Goal: Transaction & Acquisition: Purchase product/service

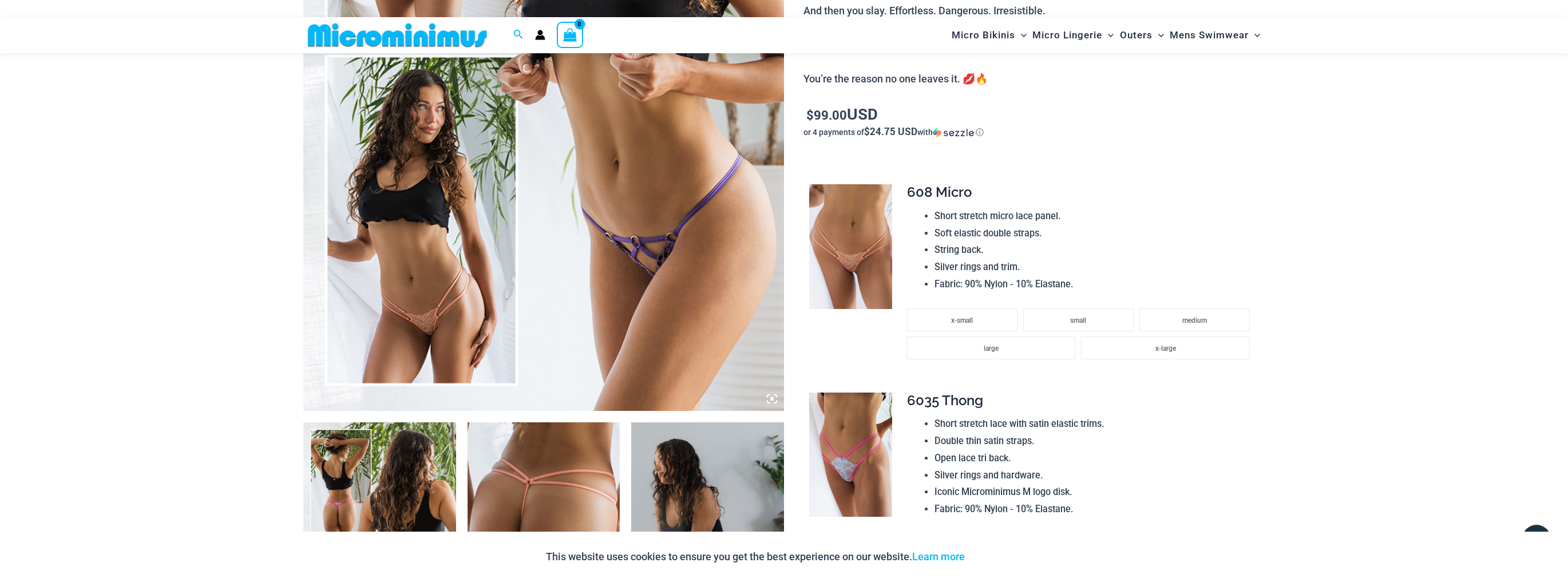
scroll to position [402, 0]
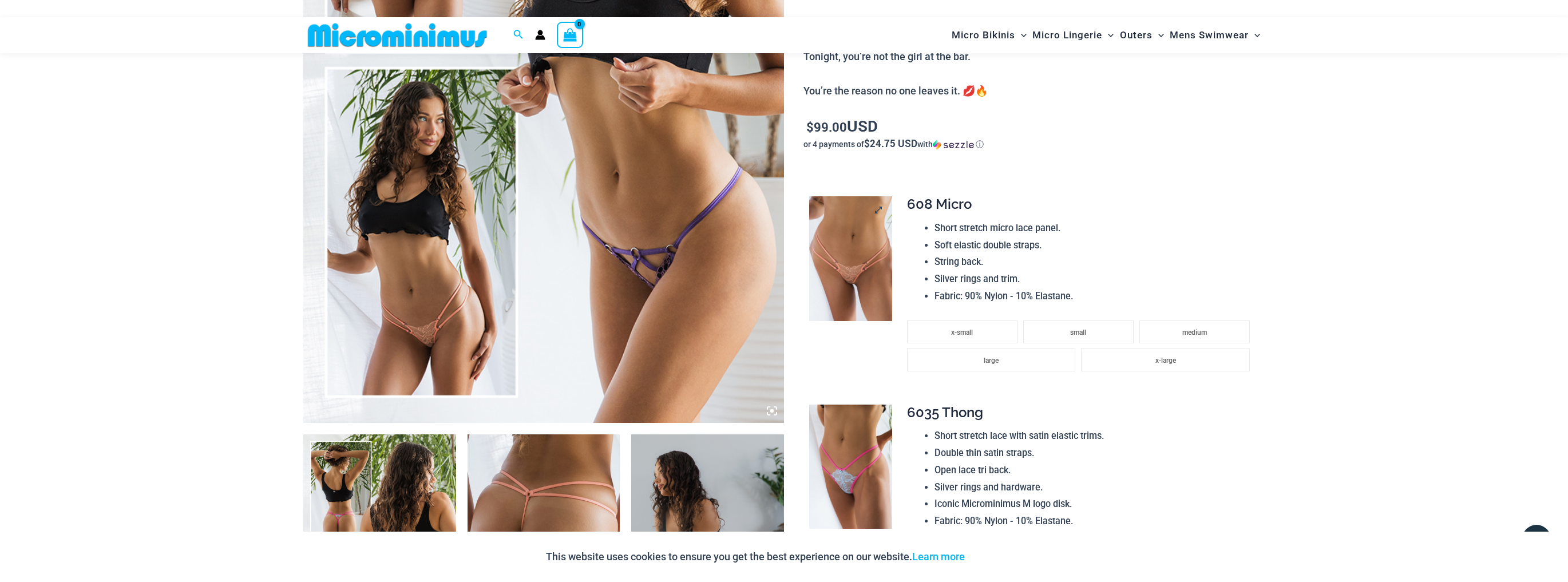
click at [875, 267] on img at bounding box center [850, 258] width 83 height 125
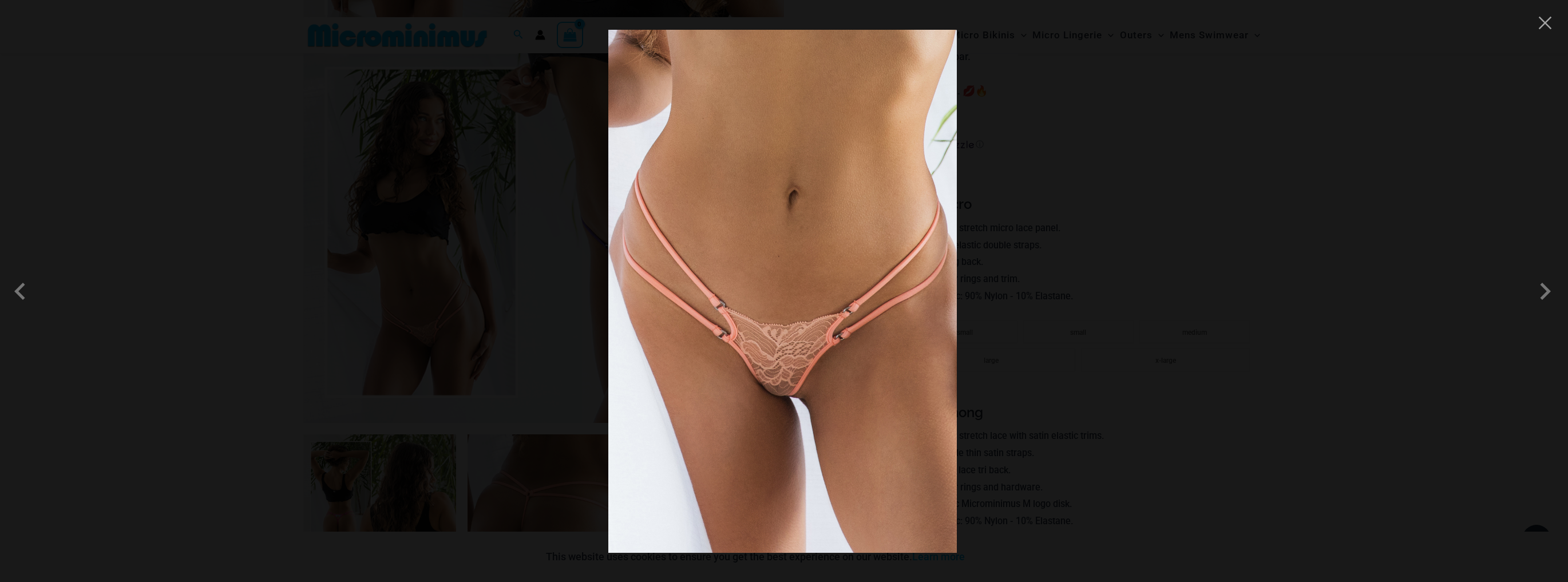
click at [869, 267] on img at bounding box center [782, 291] width 349 height 523
click at [795, 345] on img at bounding box center [782, 291] width 349 height 523
click at [1547, 292] on span at bounding box center [1545, 291] width 34 height 34
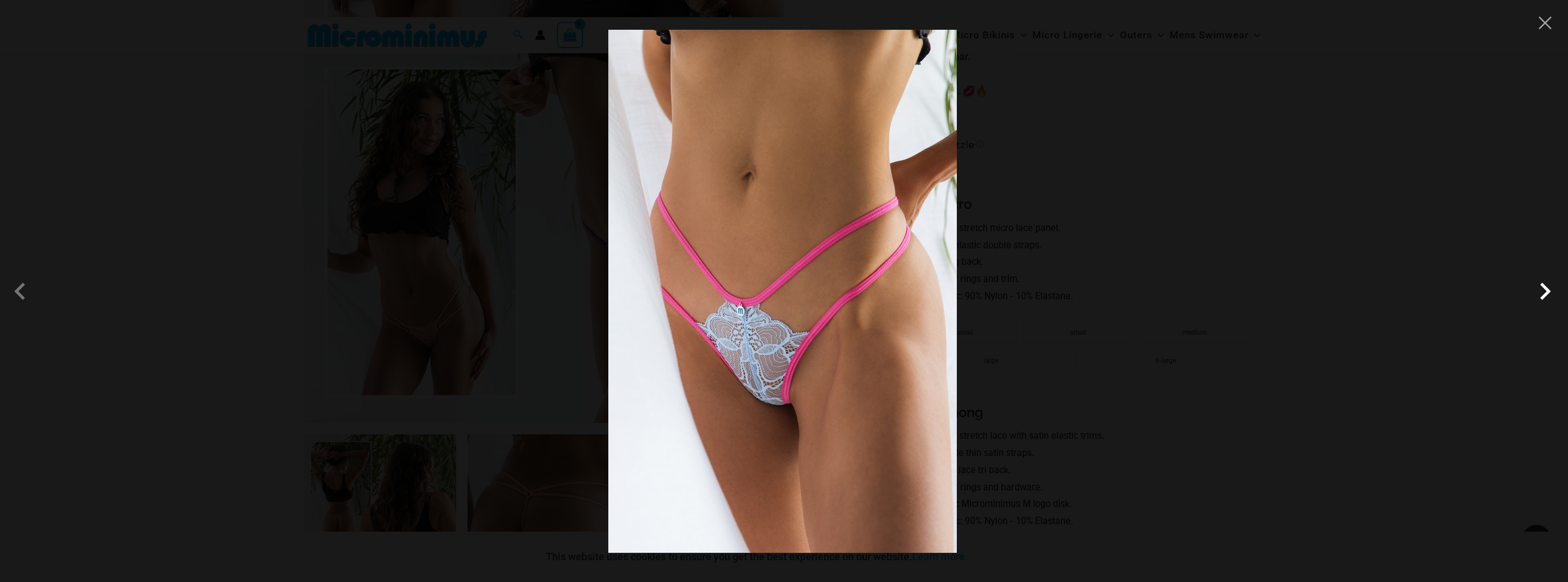
click at [1544, 294] on span at bounding box center [1545, 291] width 34 height 34
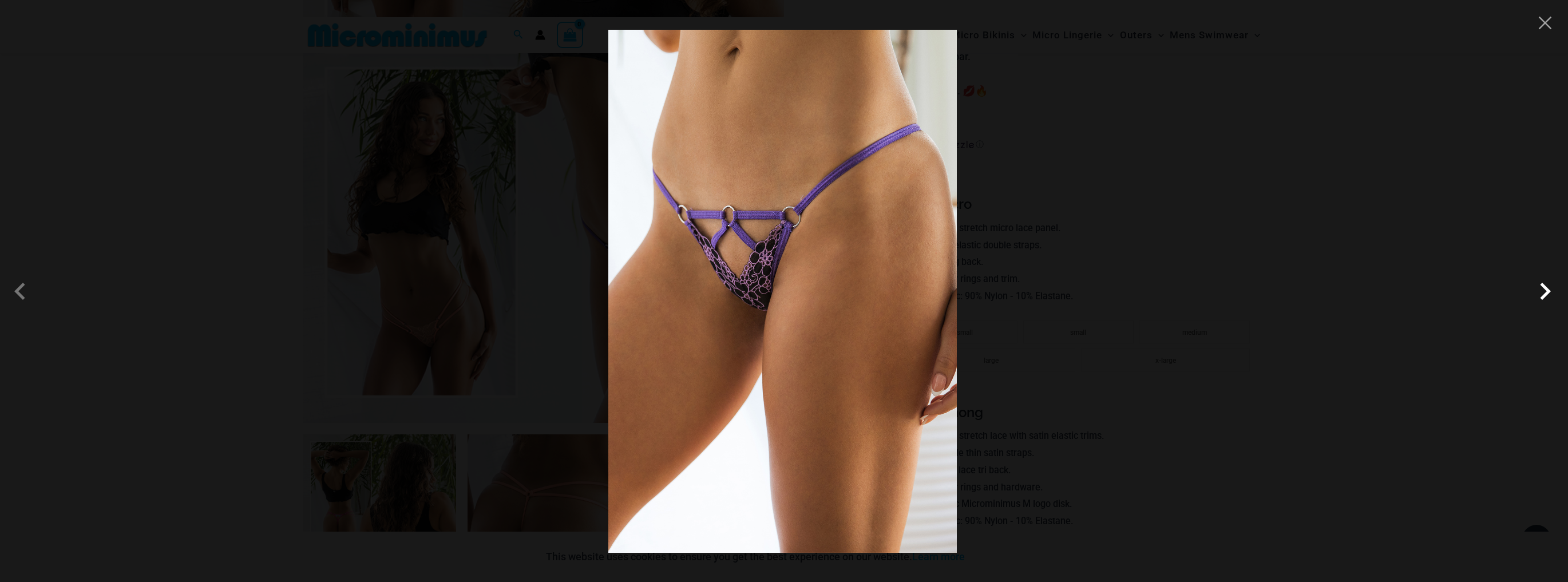
click at [1544, 295] on span at bounding box center [1545, 291] width 34 height 34
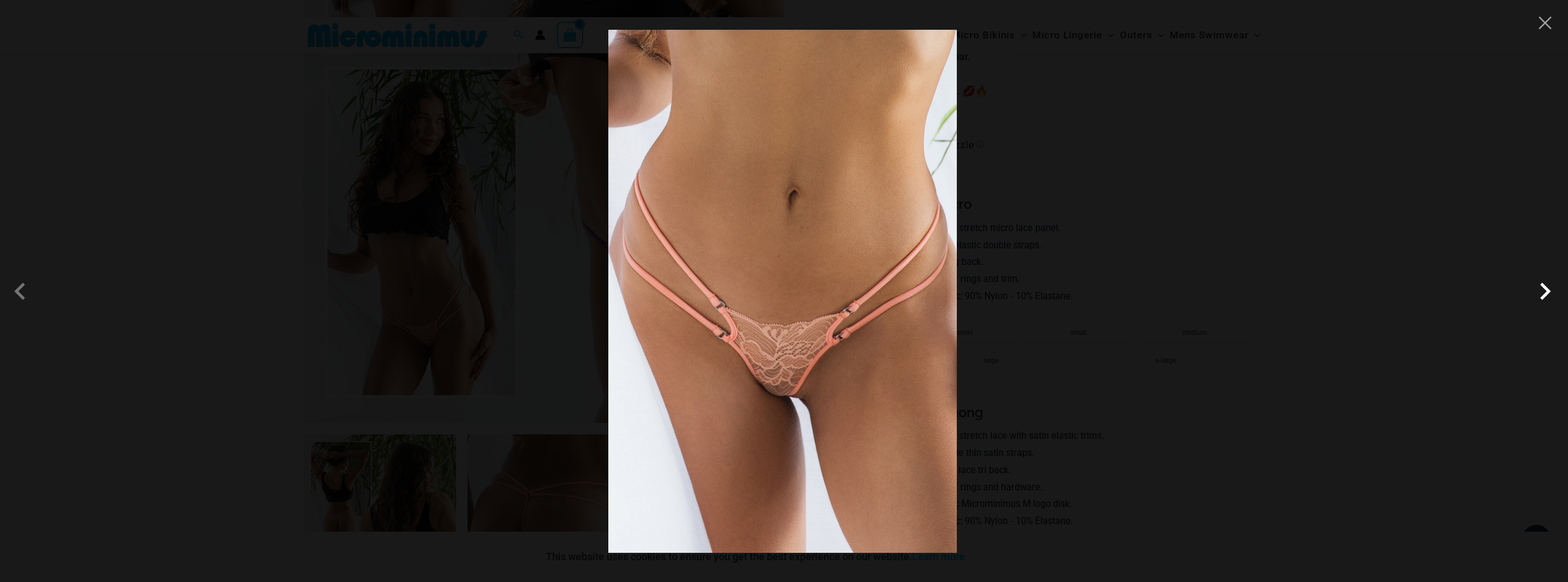
click at [1544, 295] on span at bounding box center [1545, 291] width 34 height 34
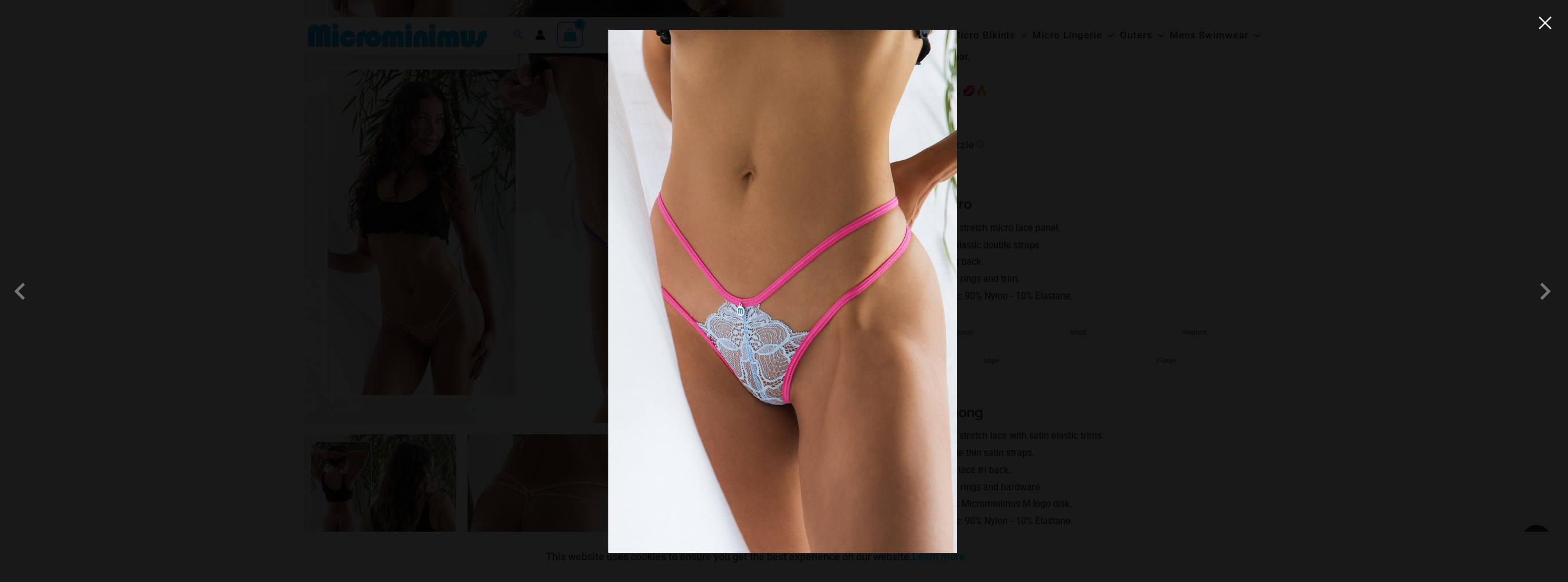
click at [1552, 23] on button "Close" at bounding box center [1545, 23] width 17 height 17
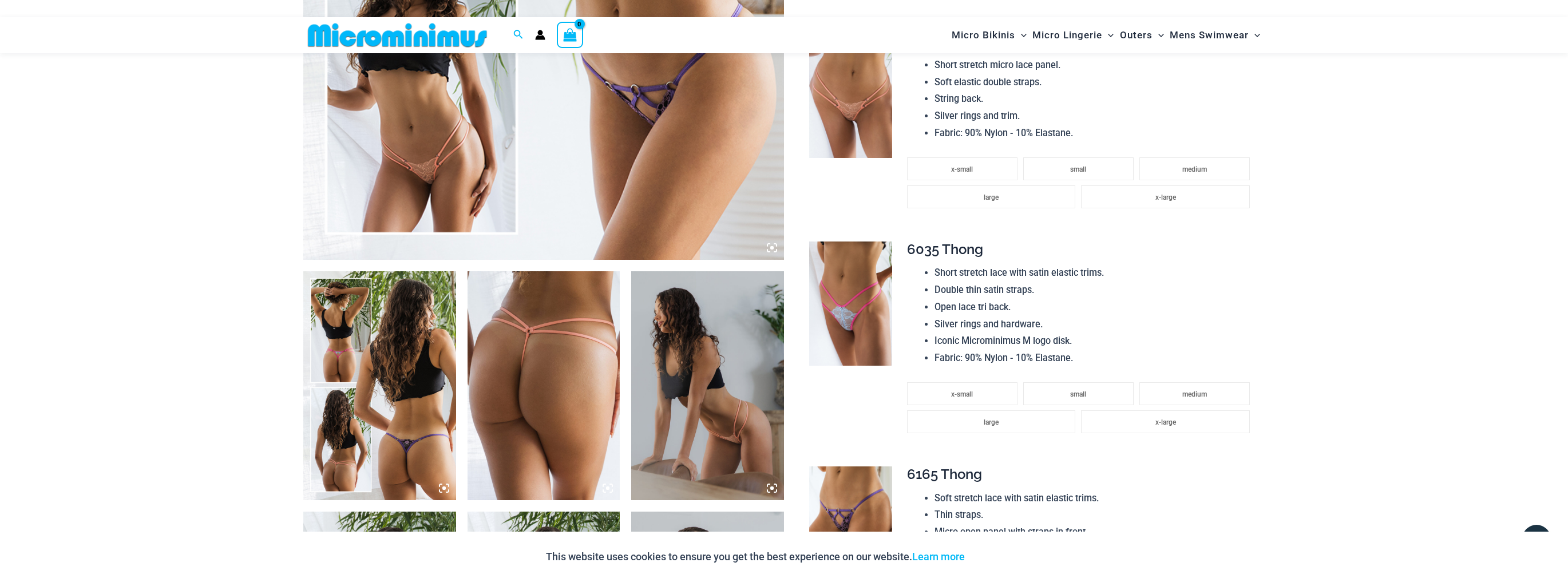
scroll to position [586, 0]
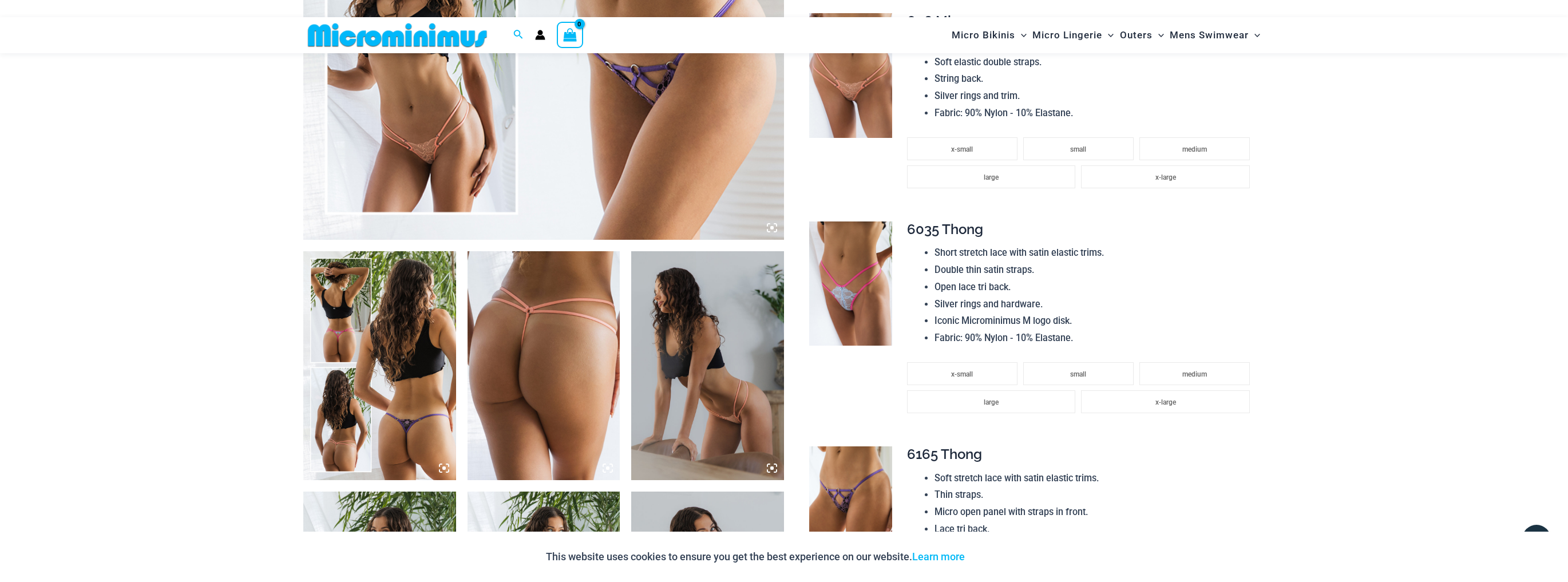
click at [393, 343] on img at bounding box center [379, 366] width 153 height 229
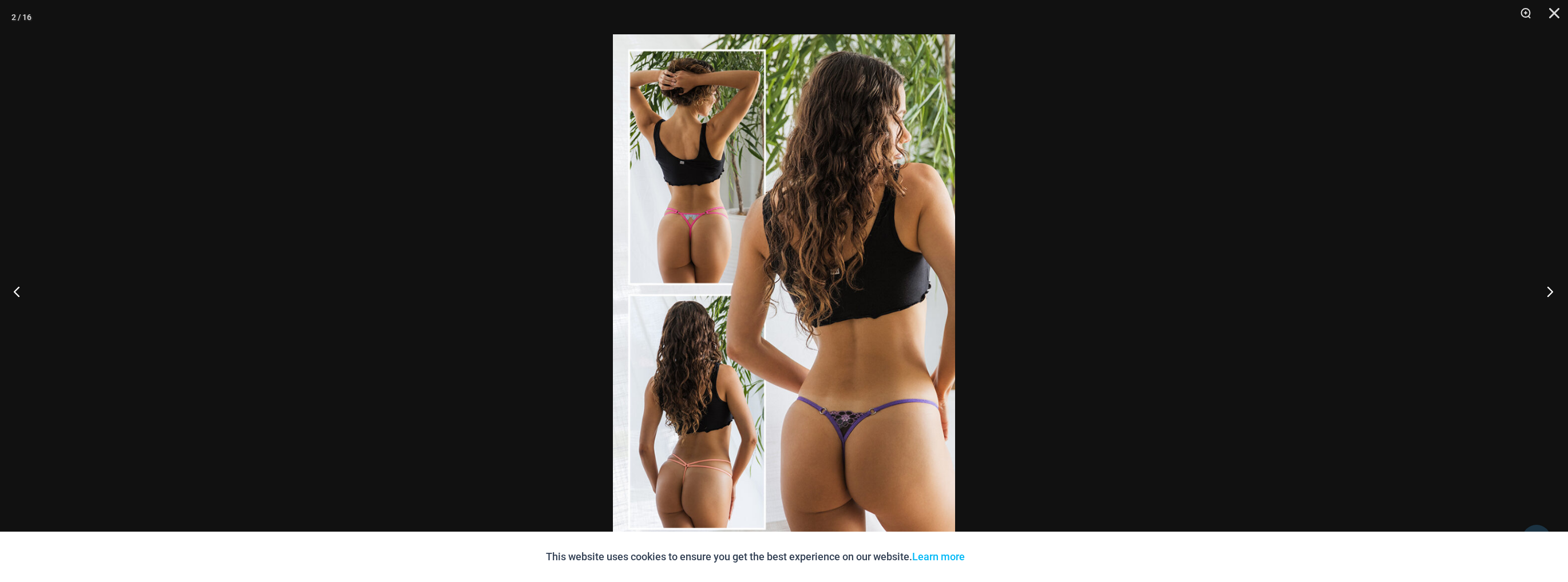
click at [1549, 289] on button "Next" at bounding box center [1546, 292] width 43 height 57
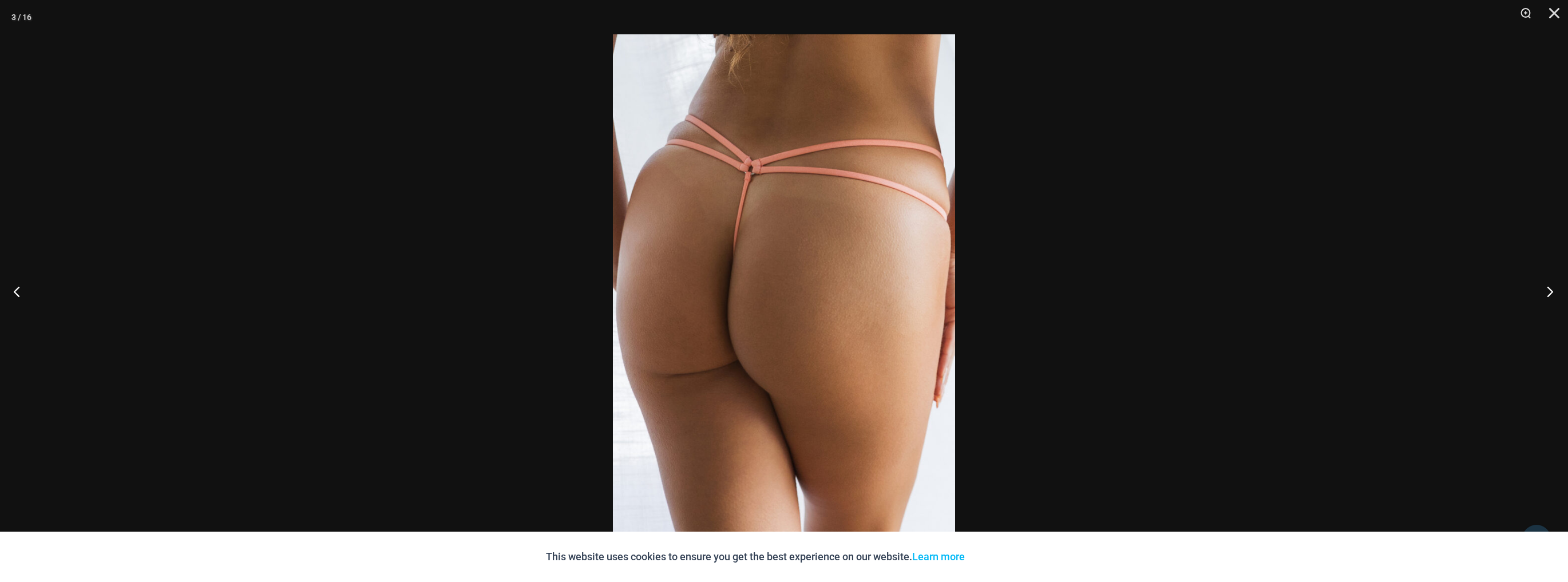
click at [1552, 288] on button "Next" at bounding box center [1546, 292] width 43 height 57
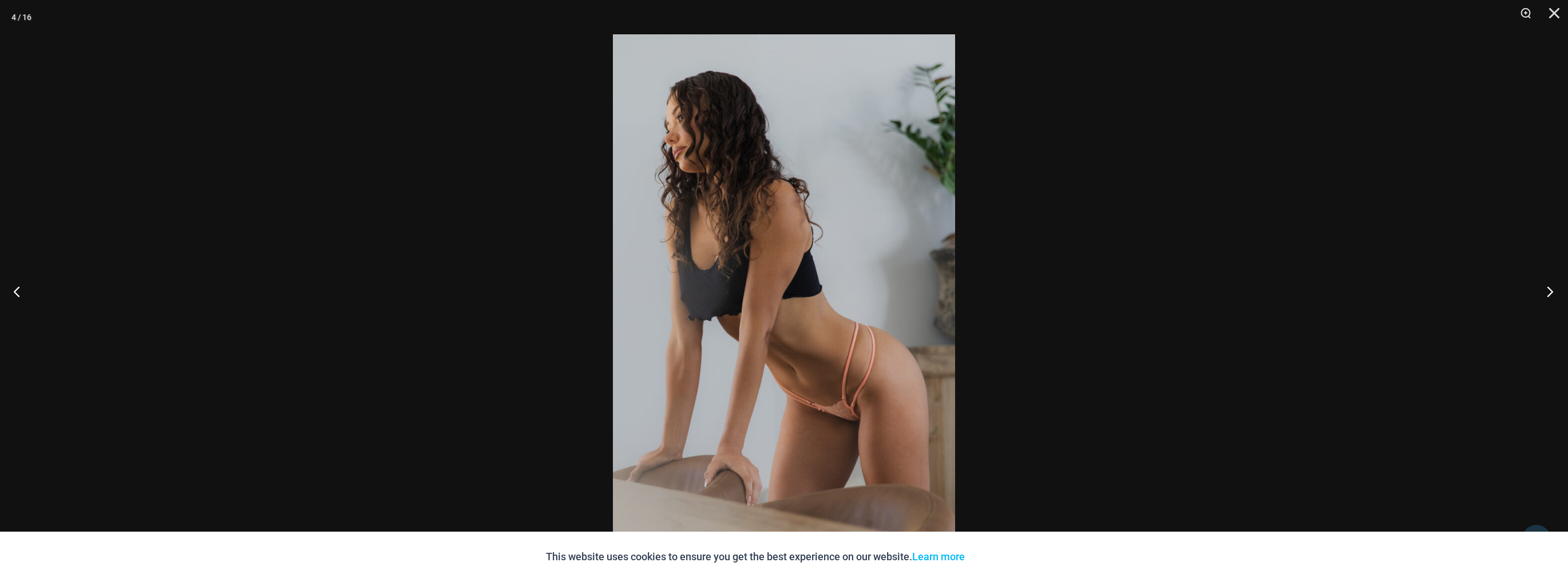
click at [1554, 289] on button "Next" at bounding box center [1546, 292] width 43 height 57
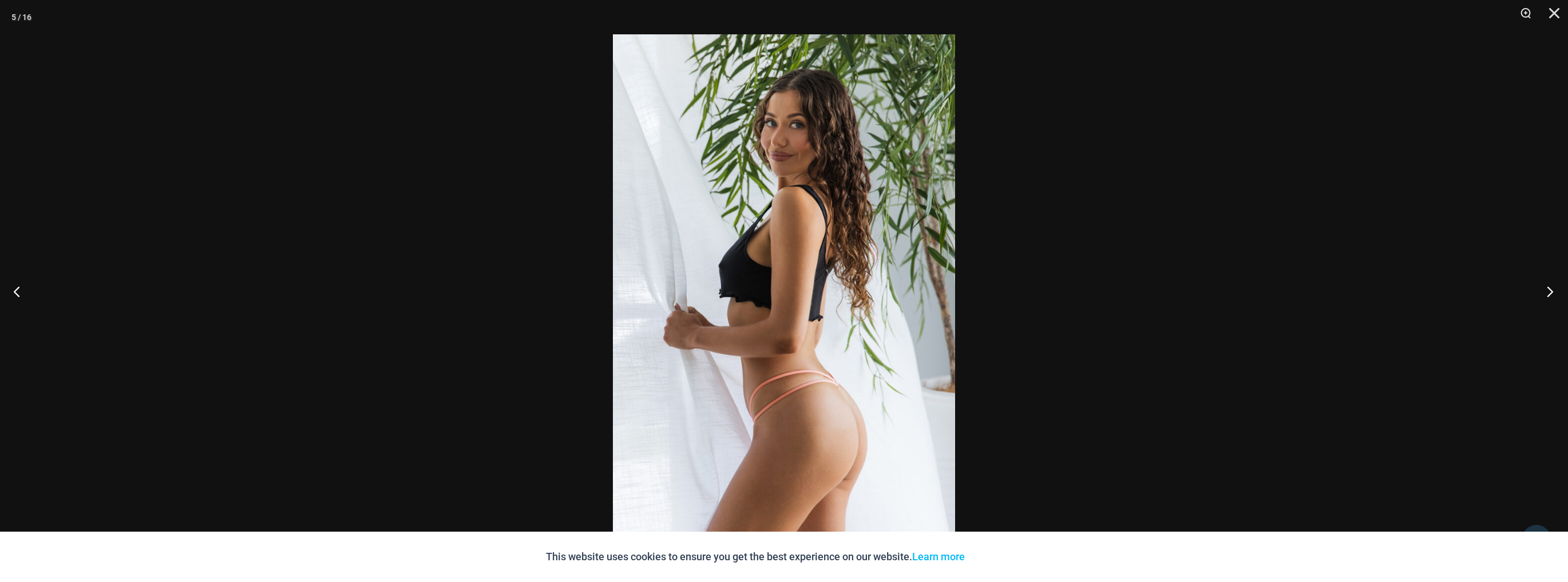
click at [1555, 290] on button "Next" at bounding box center [1546, 292] width 43 height 57
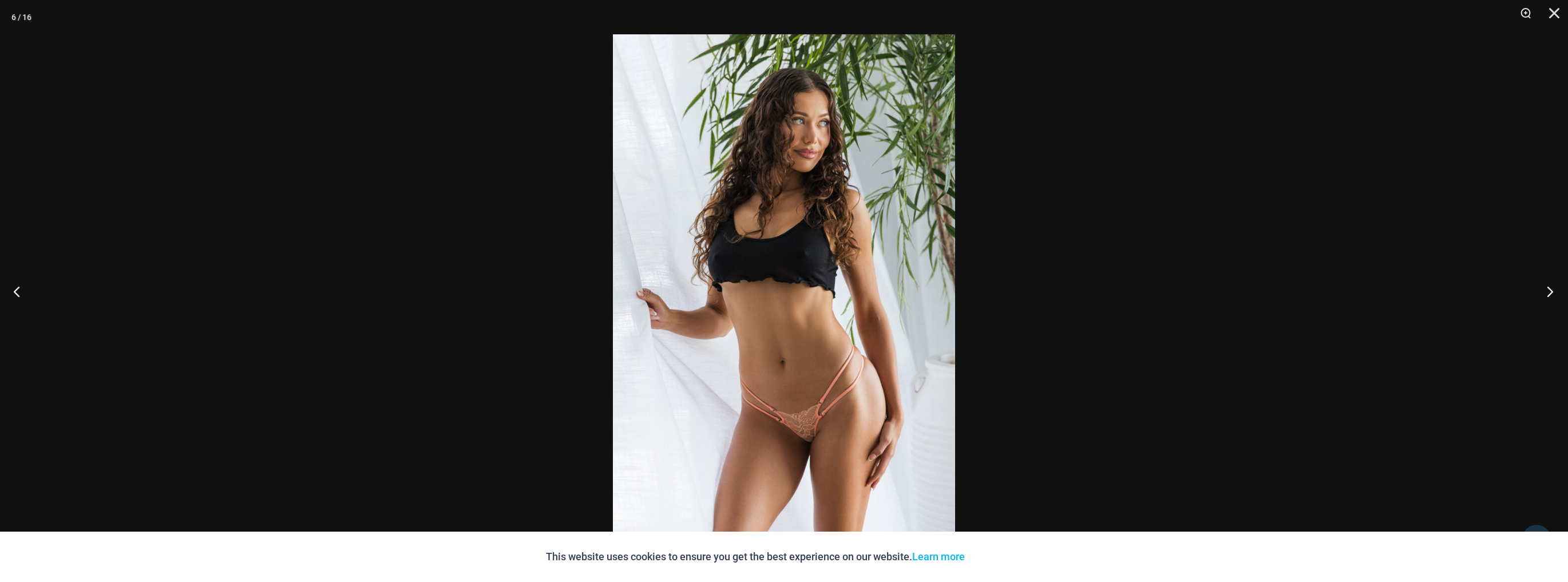
click at [1558, 290] on button "Next" at bounding box center [1546, 292] width 43 height 57
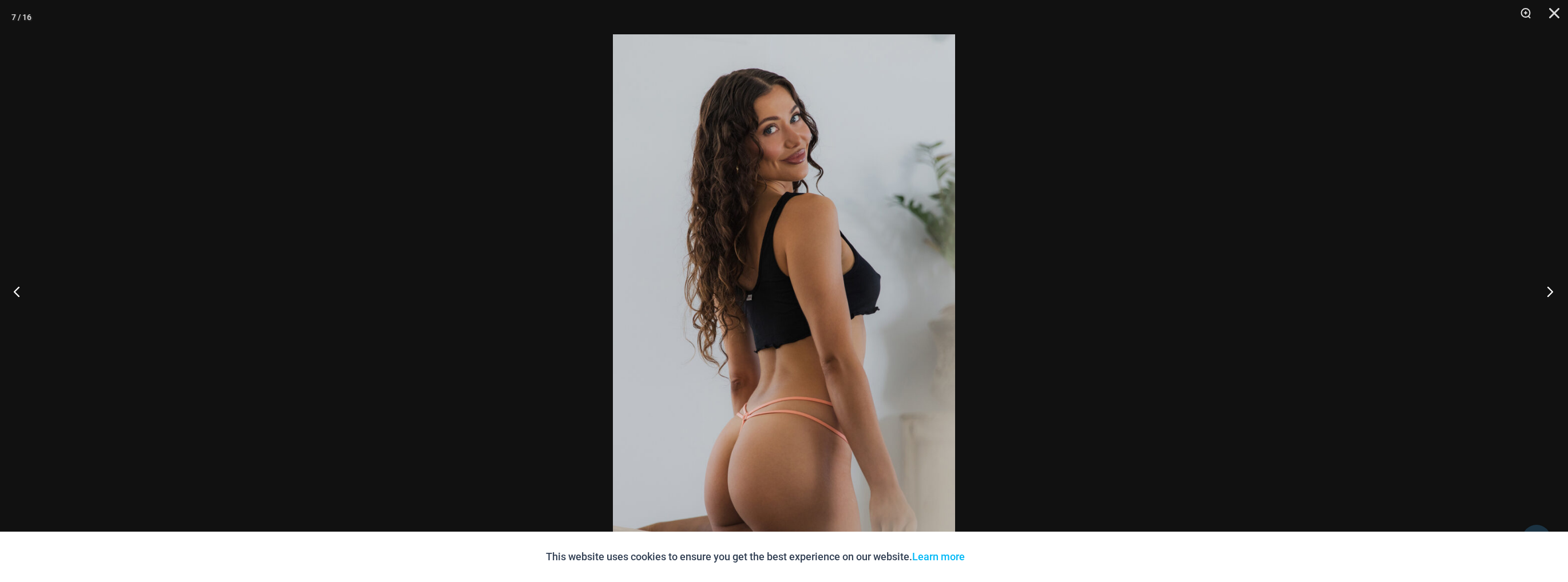
click at [1558, 290] on button "Next" at bounding box center [1546, 292] width 43 height 57
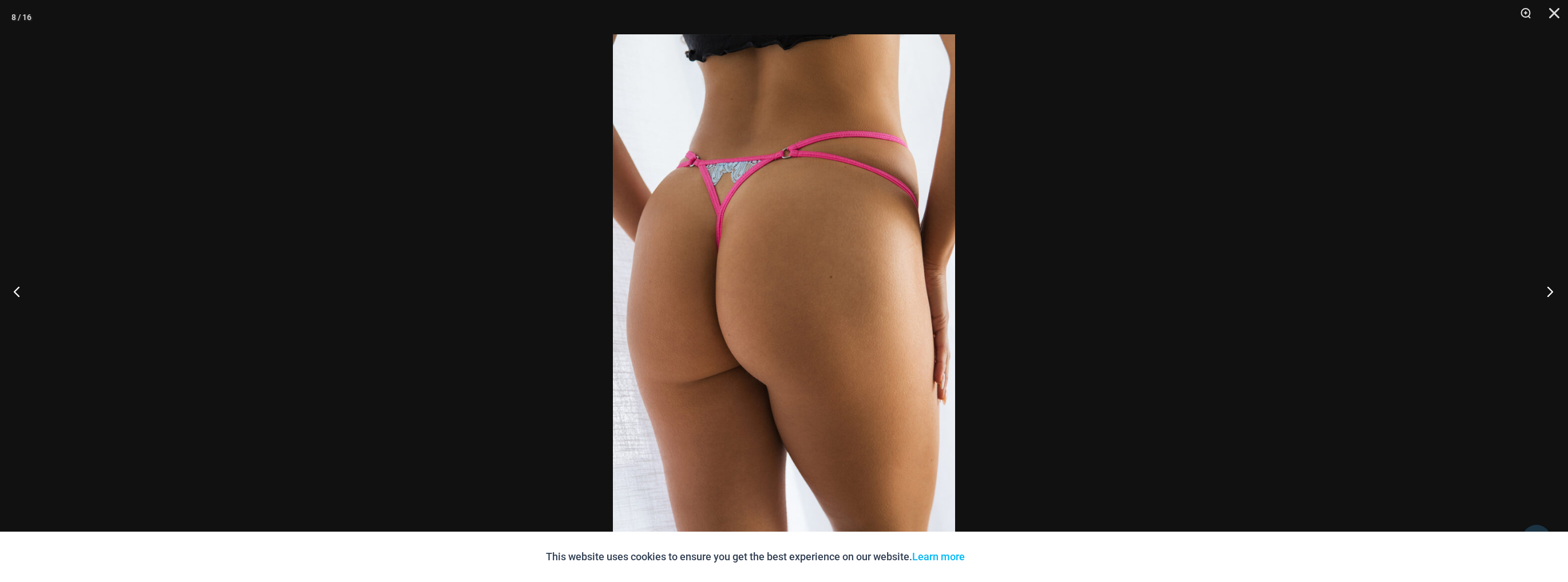
click at [1558, 290] on button "Next" at bounding box center [1546, 292] width 43 height 57
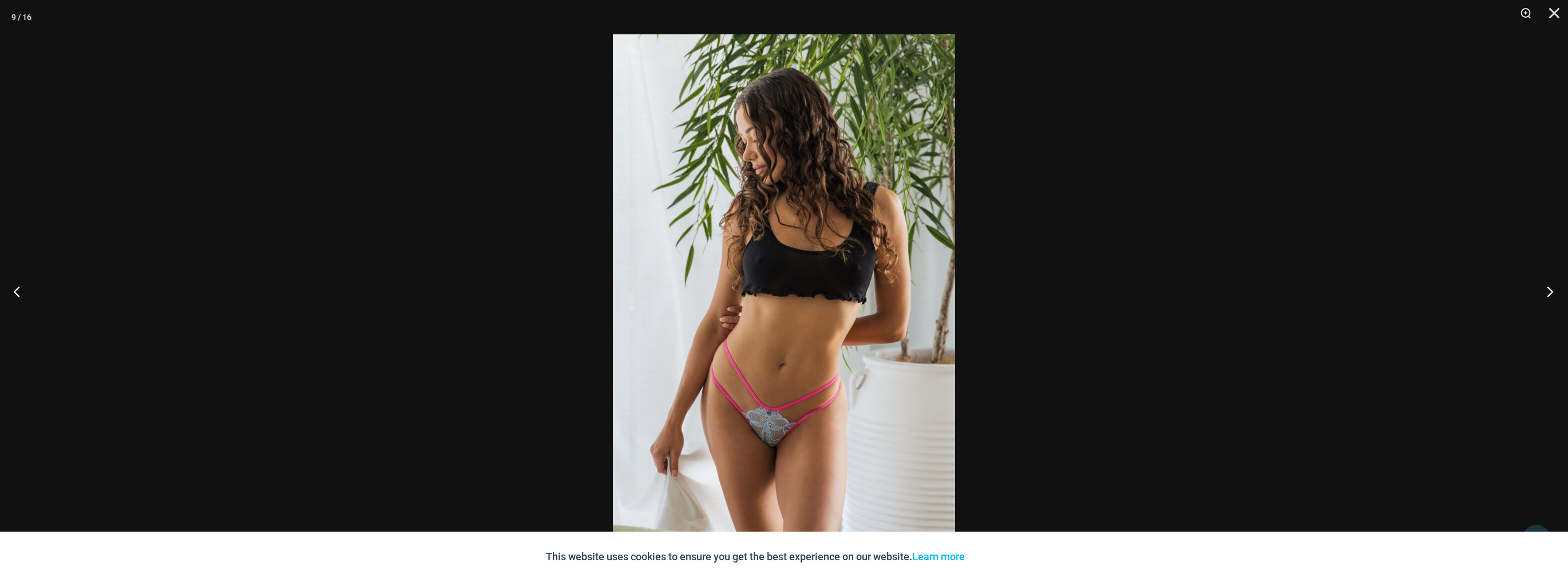
click at [1559, 290] on button "Next" at bounding box center [1546, 292] width 43 height 57
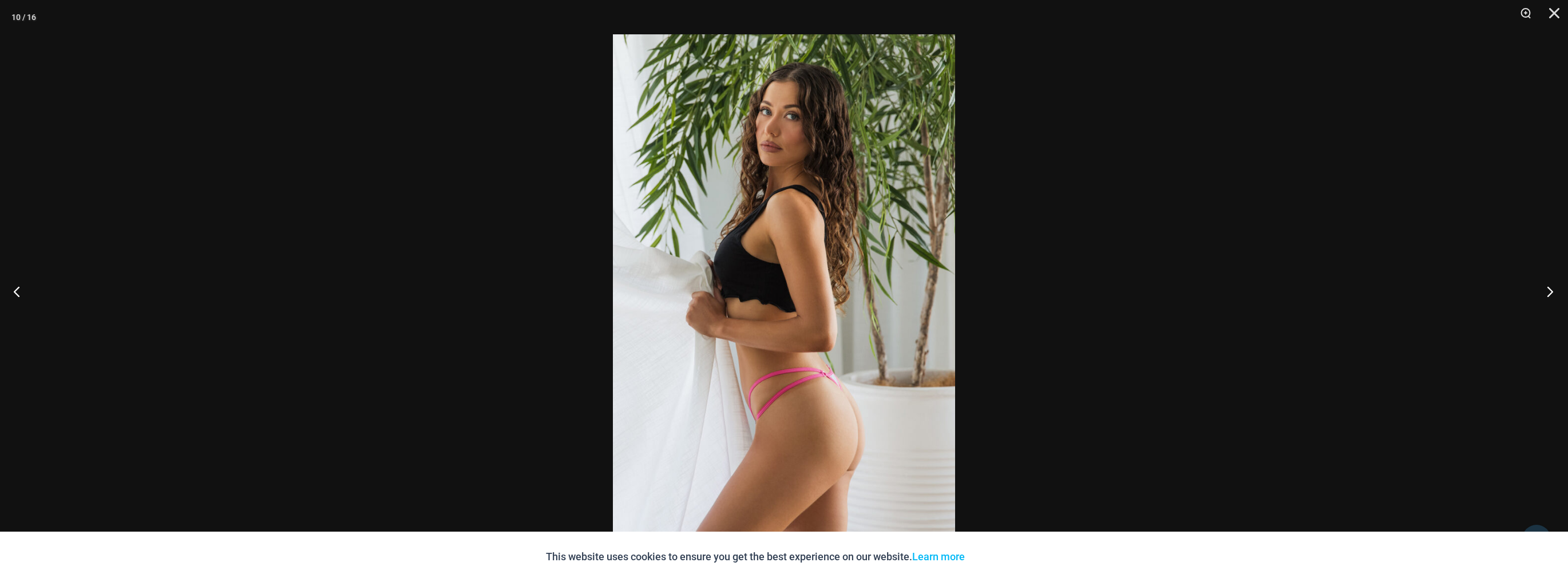
click at [1559, 290] on button "Next" at bounding box center [1546, 292] width 43 height 57
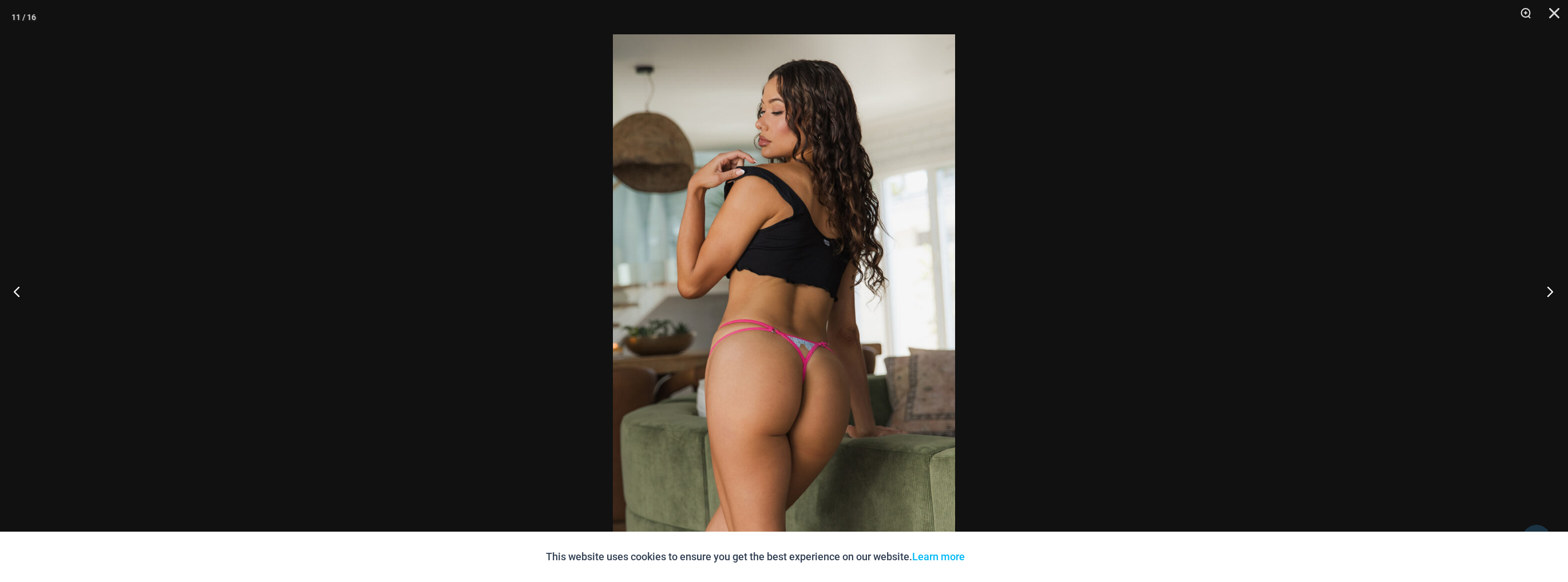
click at [1559, 290] on button "Next" at bounding box center [1546, 292] width 43 height 57
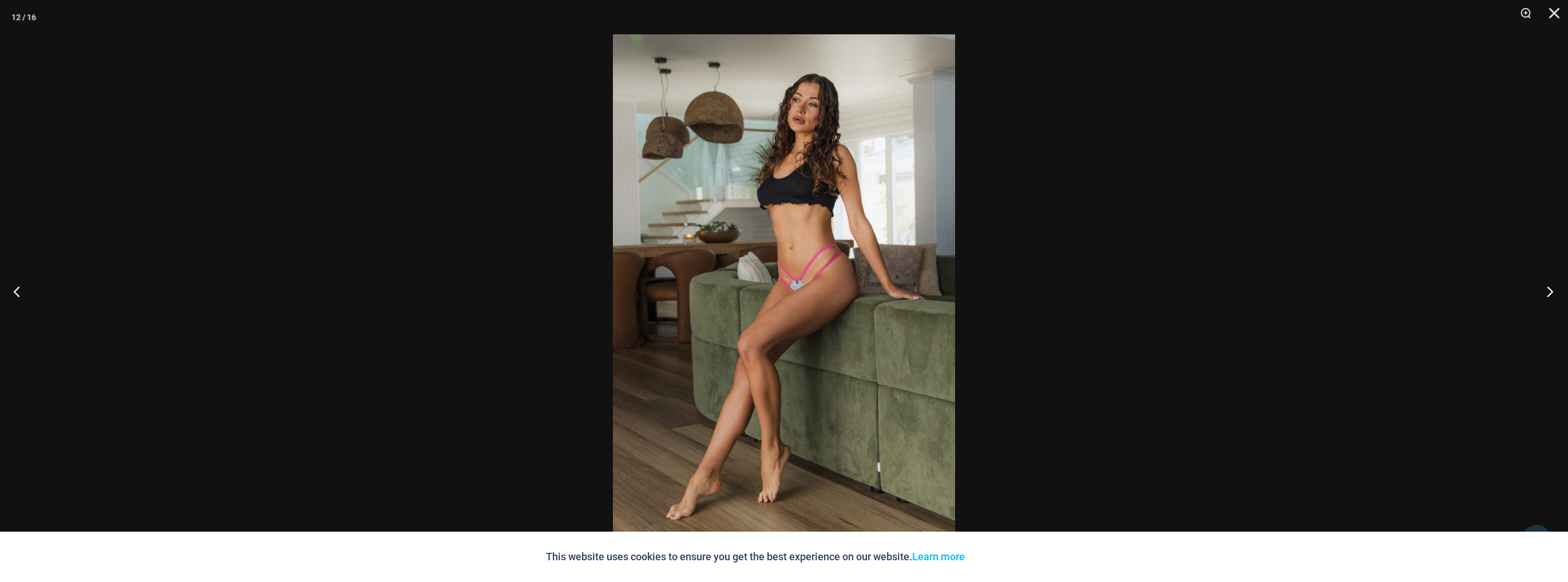
click at [1561, 290] on button "Next" at bounding box center [1546, 292] width 43 height 57
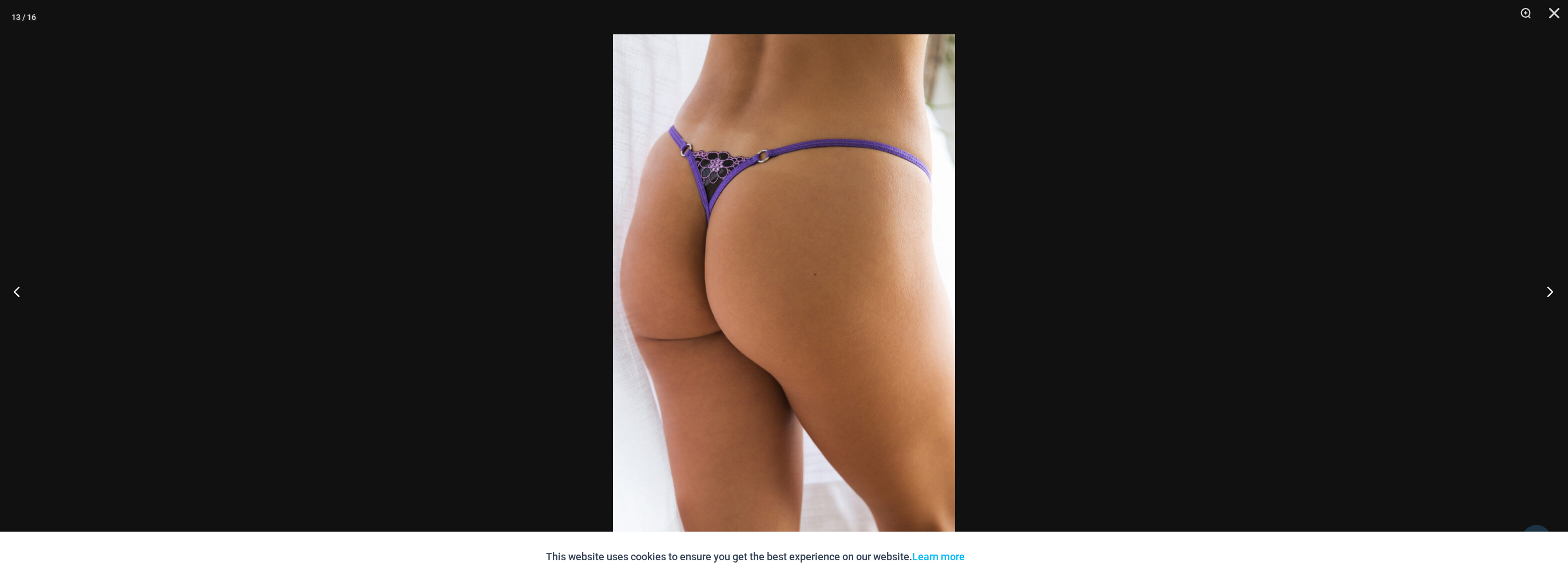
click at [1564, 292] on button "Next" at bounding box center [1546, 292] width 43 height 57
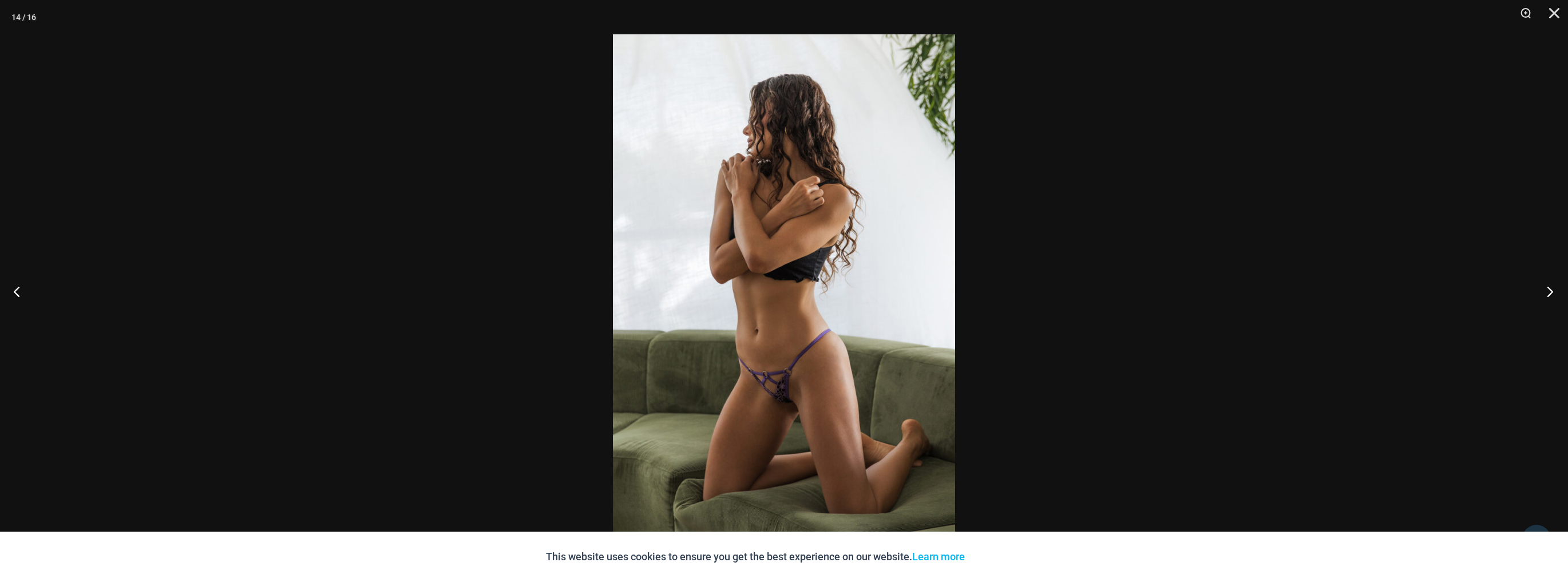
click at [1564, 292] on button "Next" at bounding box center [1546, 292] width 43 height 57
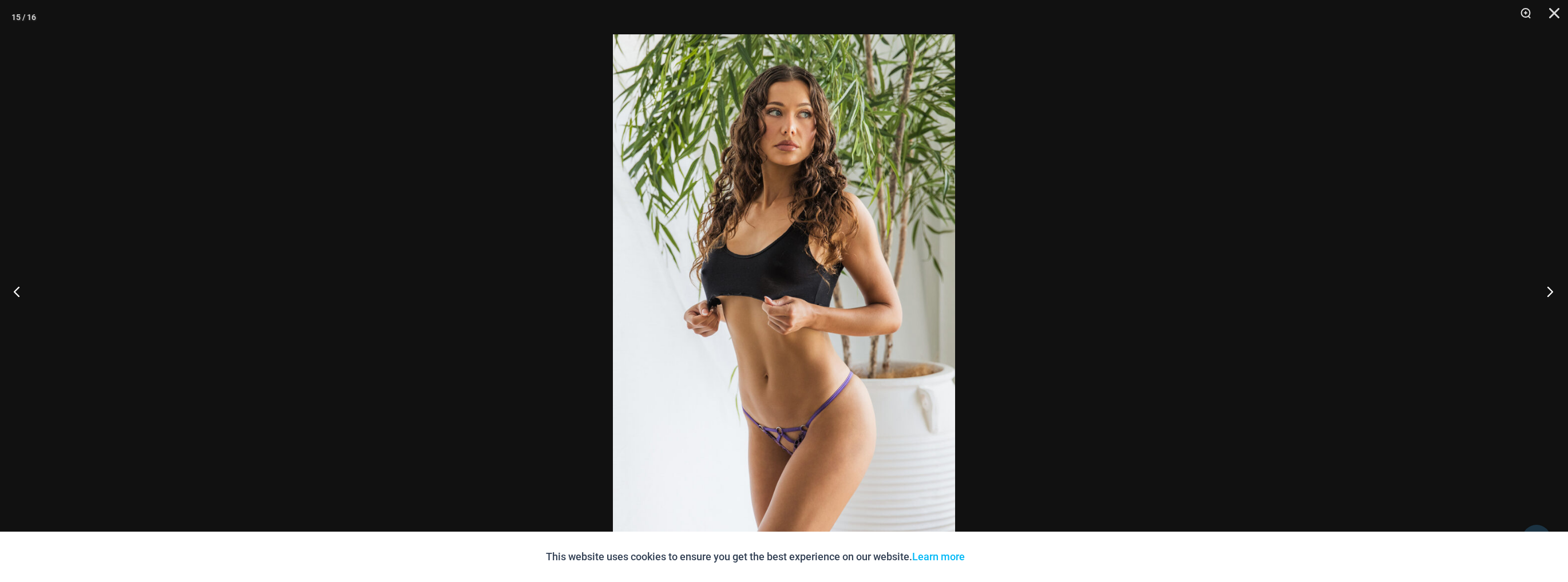
click at [1564, 292] on button "Next" at bounding box center [1546, 292] width 43 height 57
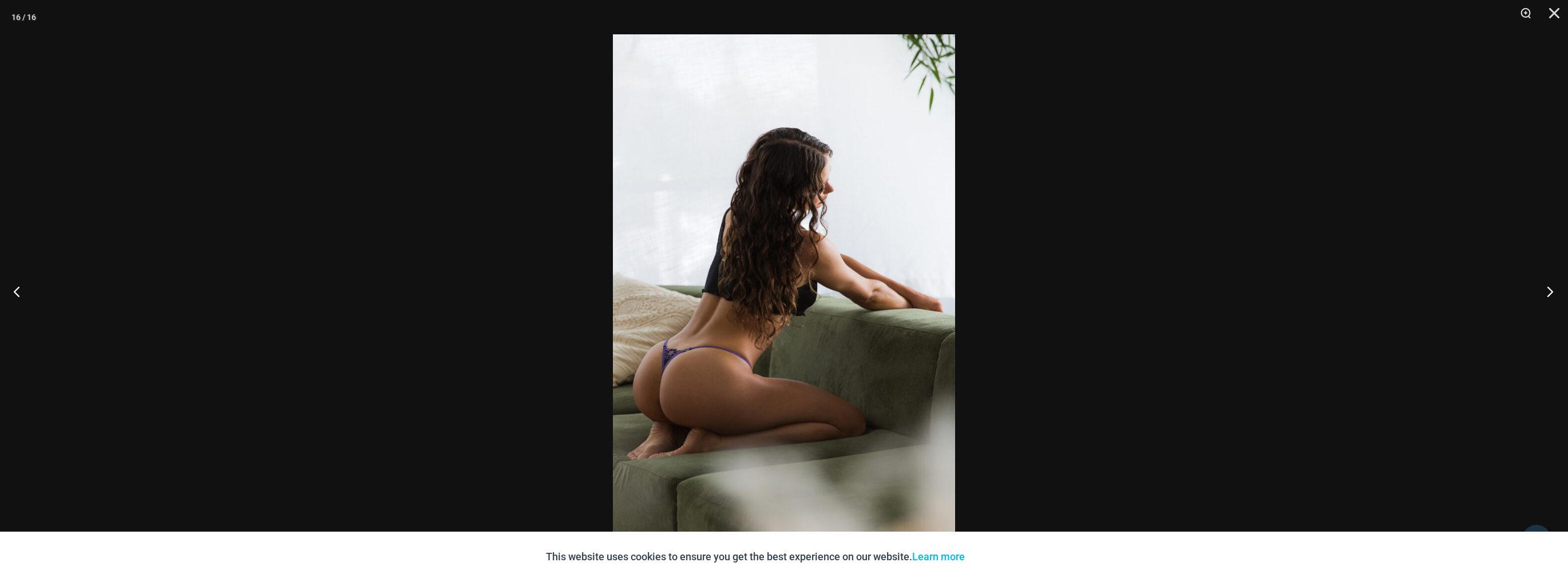
click at [1564, 292] on button "Next" at bounding box center [1546, 292] width 43 height 57
